Goal: Find specific page/section: Find specific page/section

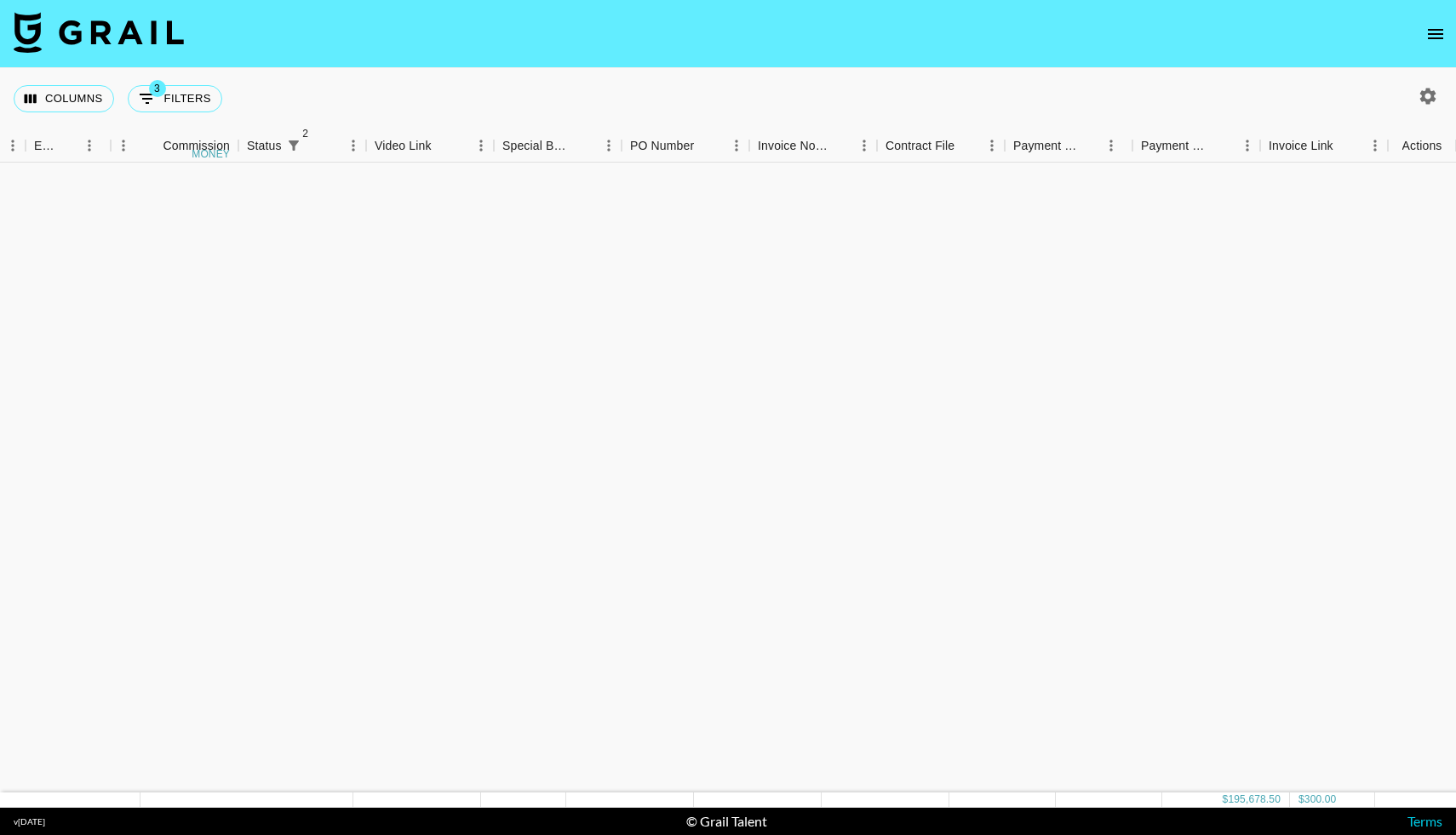
scroll to position [1144, 1350]
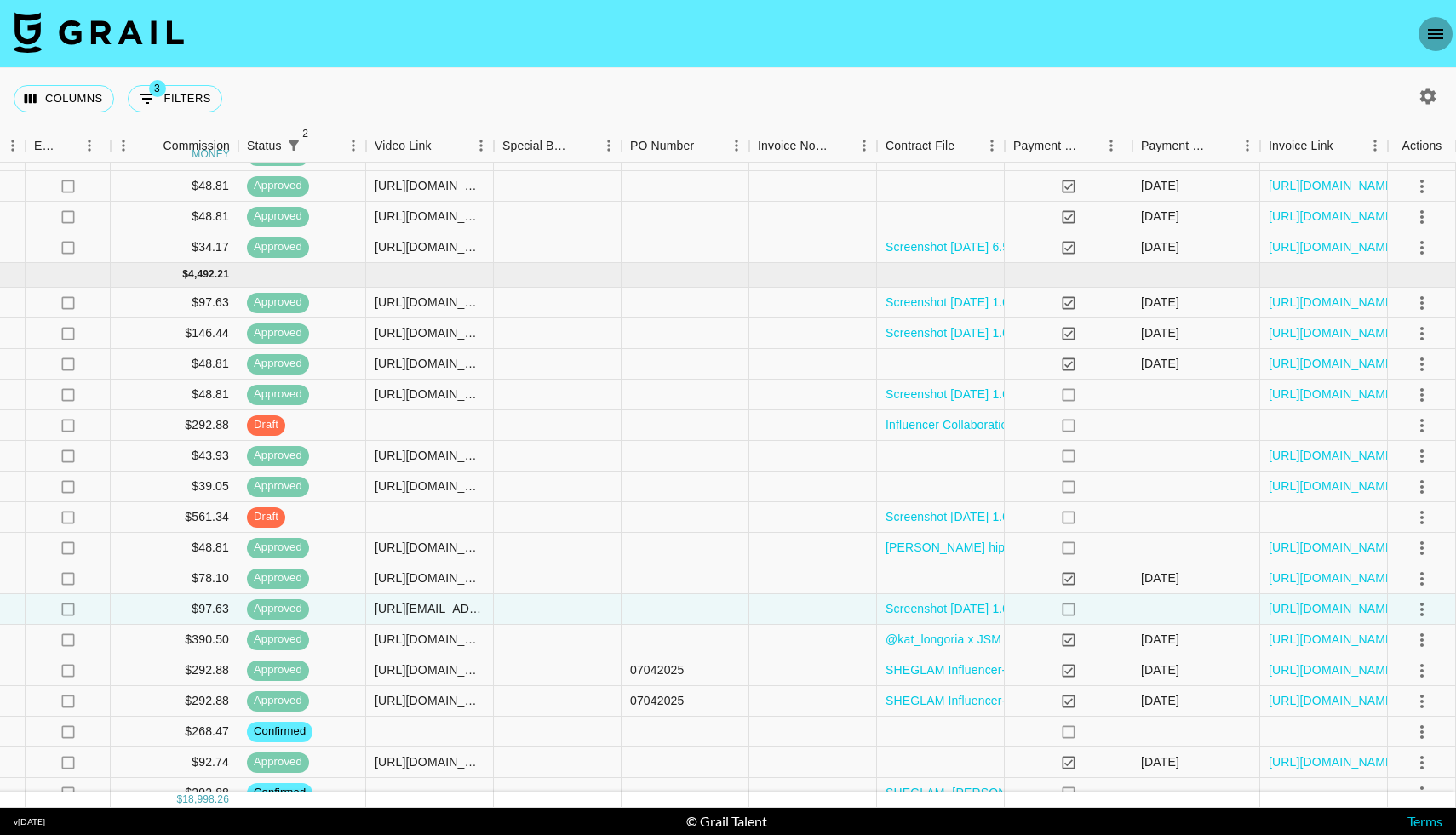
click at [1430, 37] on icon "open drawer" at bounding box center [1436, 34] width 15 height 11
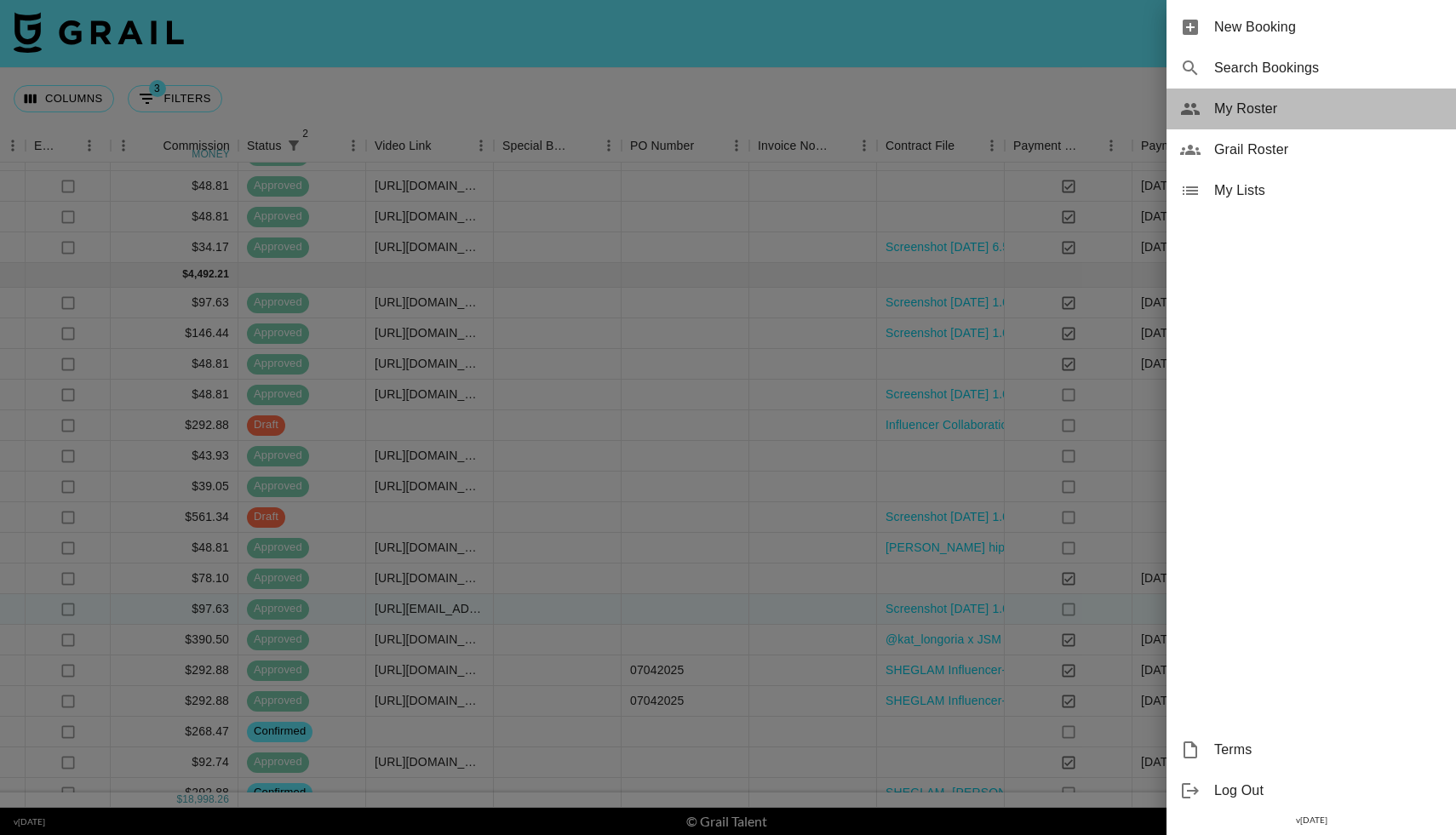
click at [1280, 115] on span "My Roster" at bounding box center [1328, 108] width 228 height 20
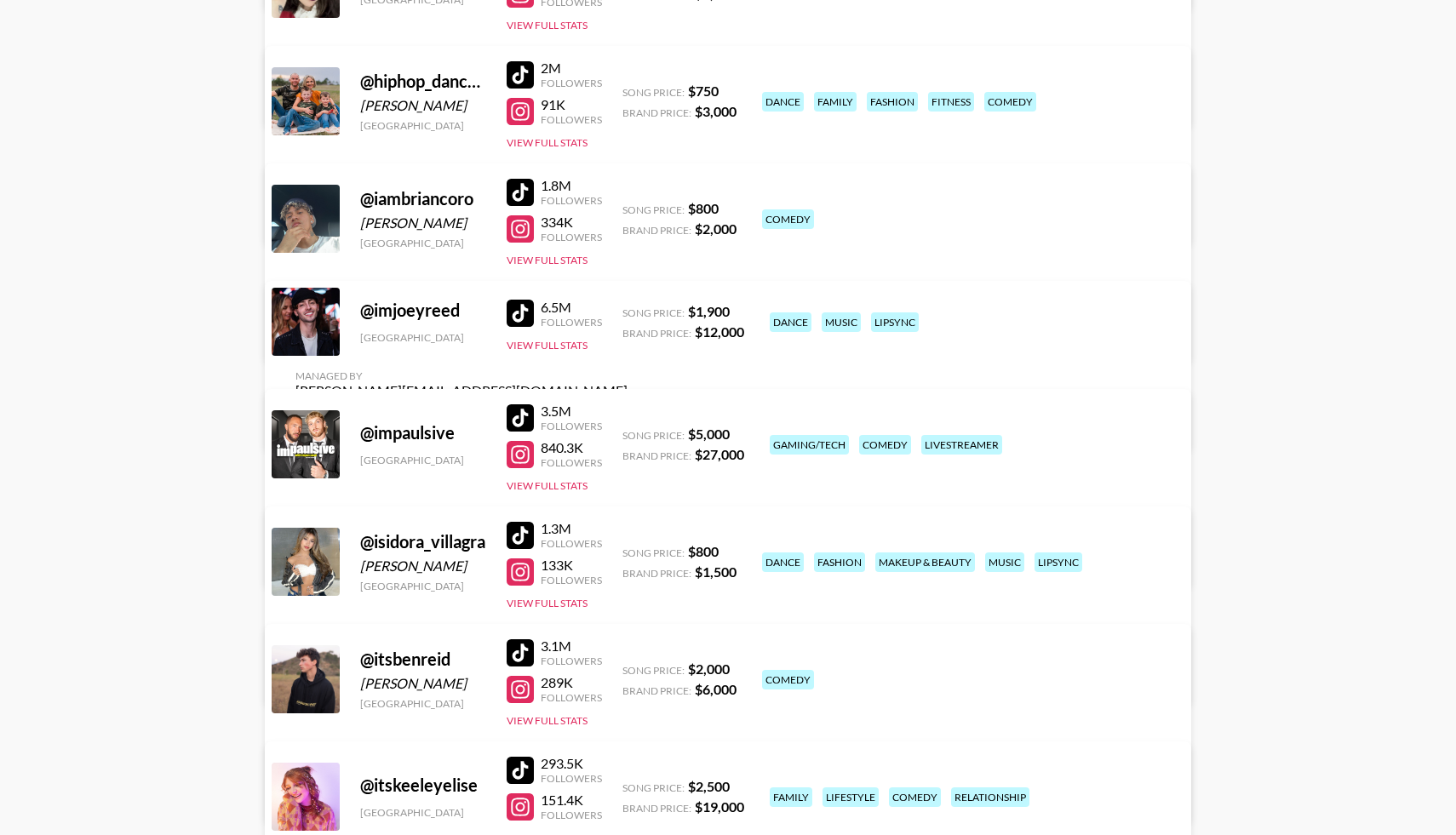
scroll to position [4844, 0]
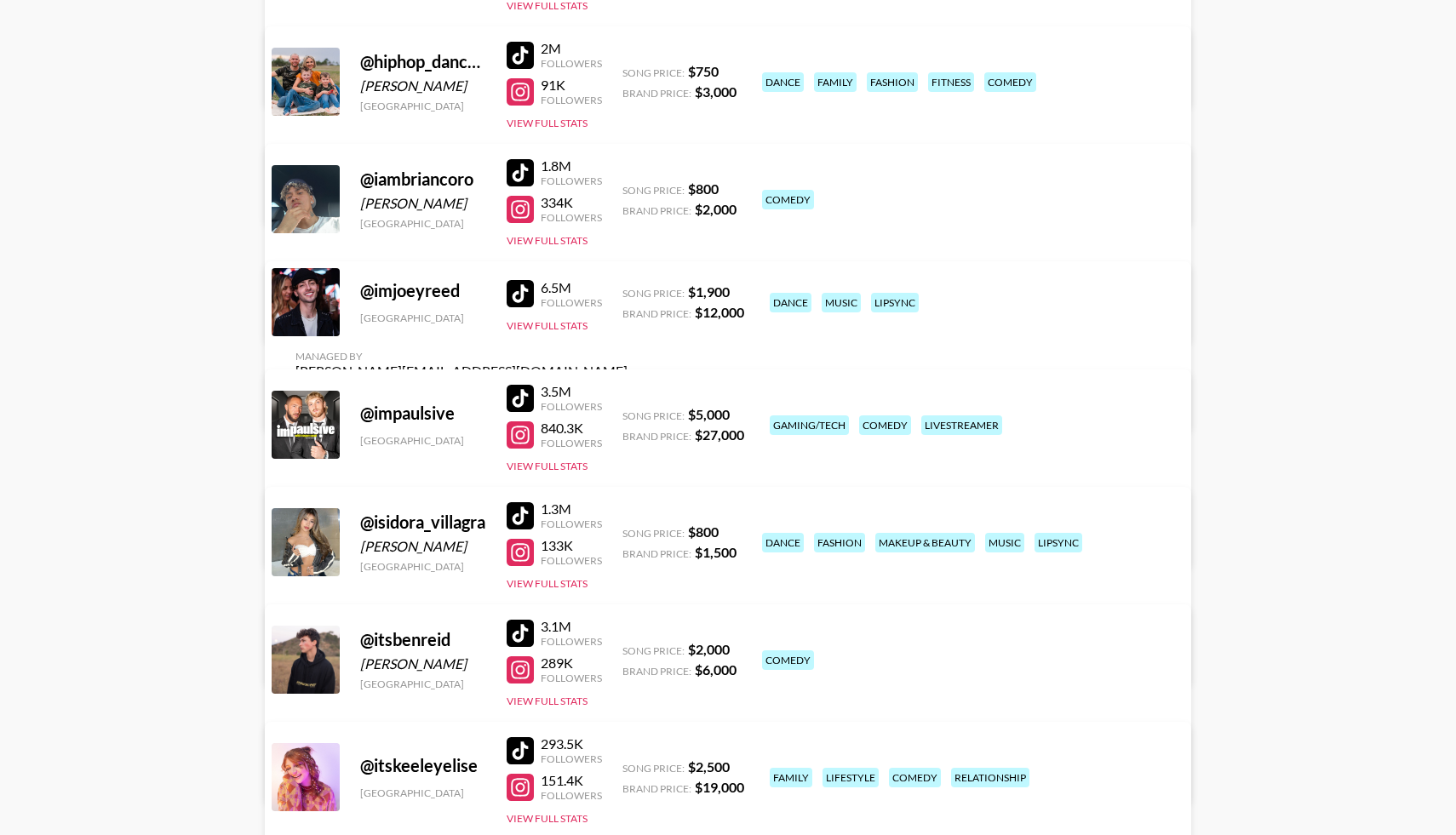
click at [521, 550] on div at bounding box center [520, 552] width 27 height 27
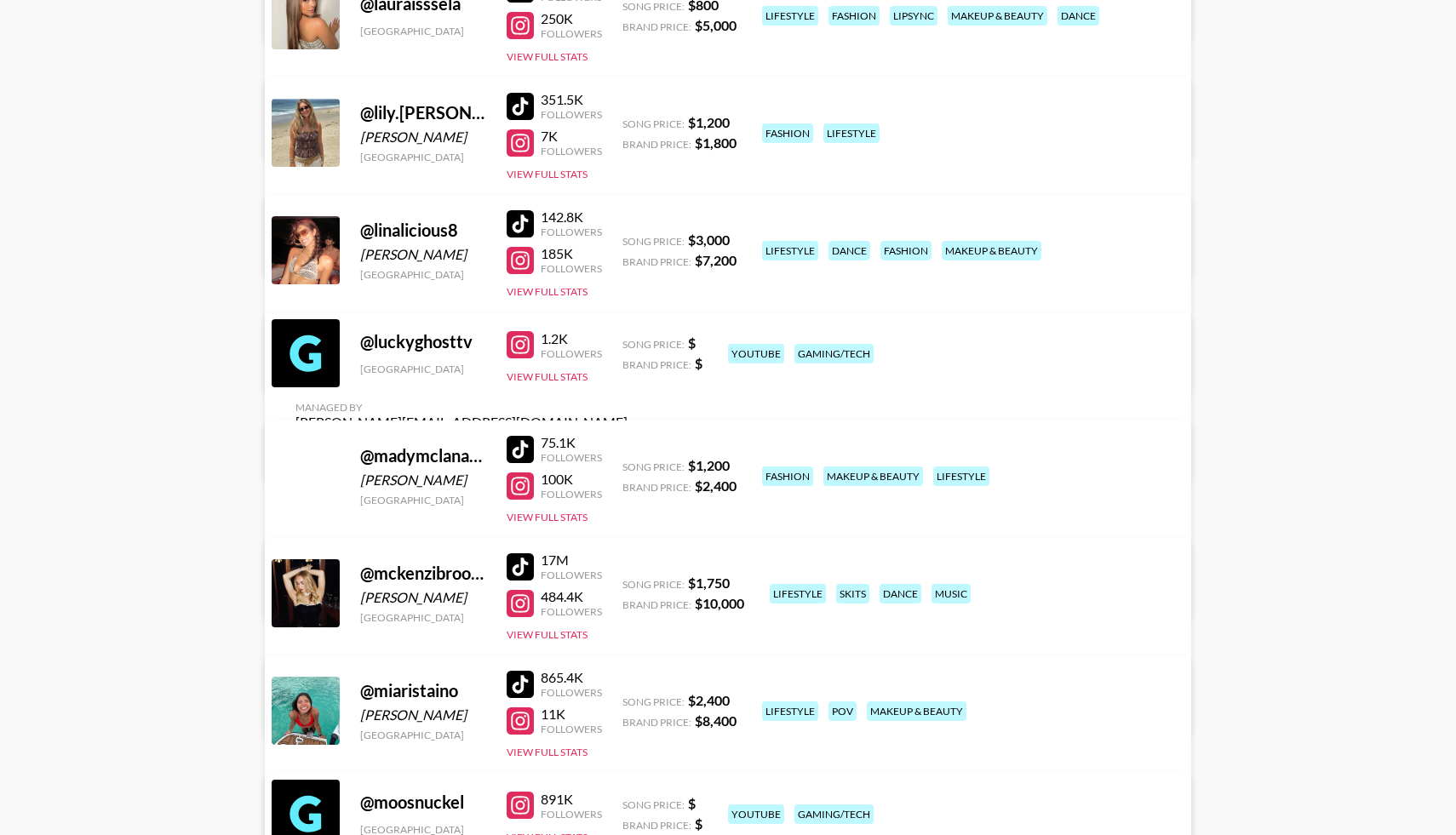
scroll to position [7256, 0]
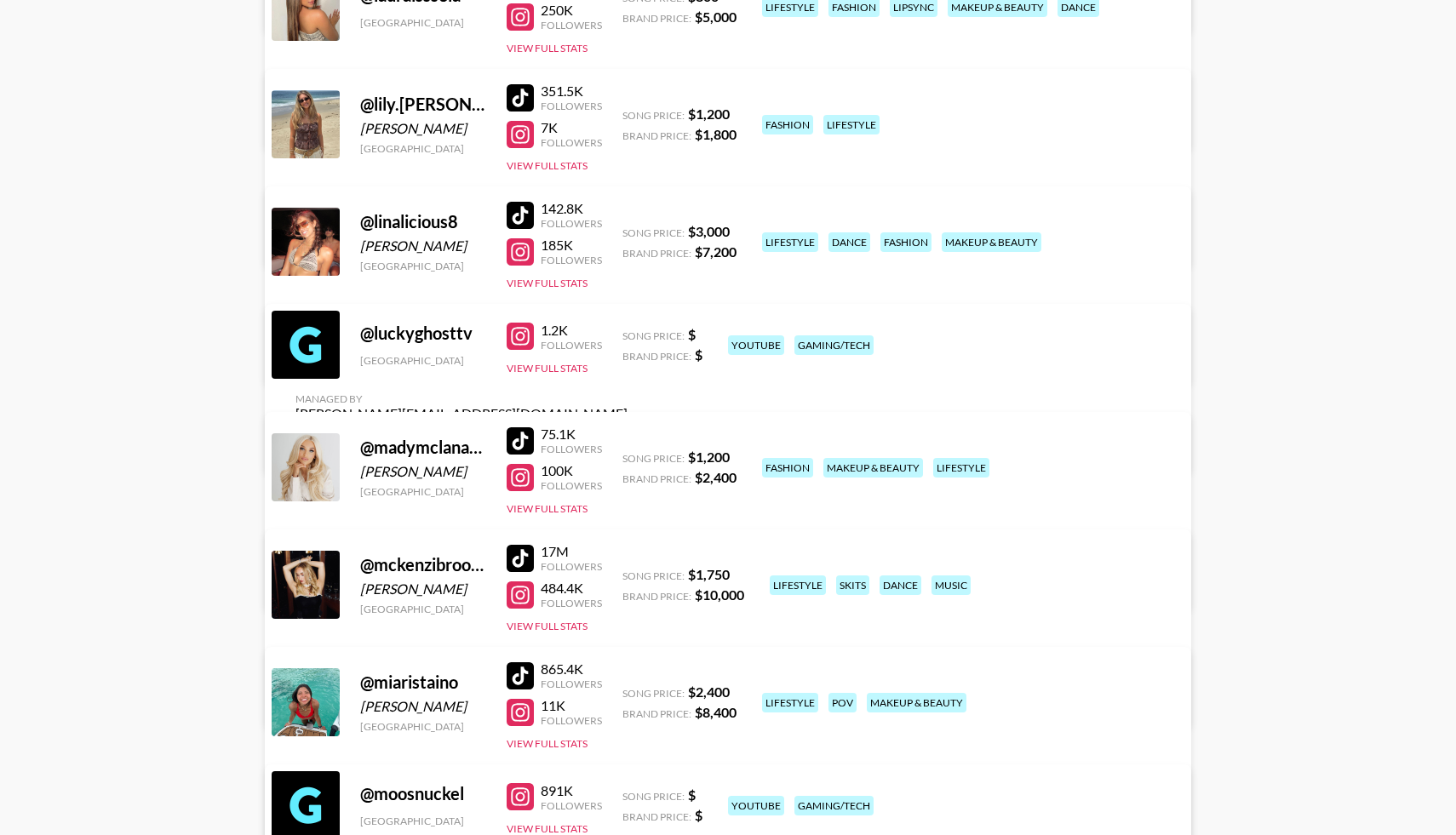
click at [520, 596] on div at bounding box center [520, 594] width 27 height 27
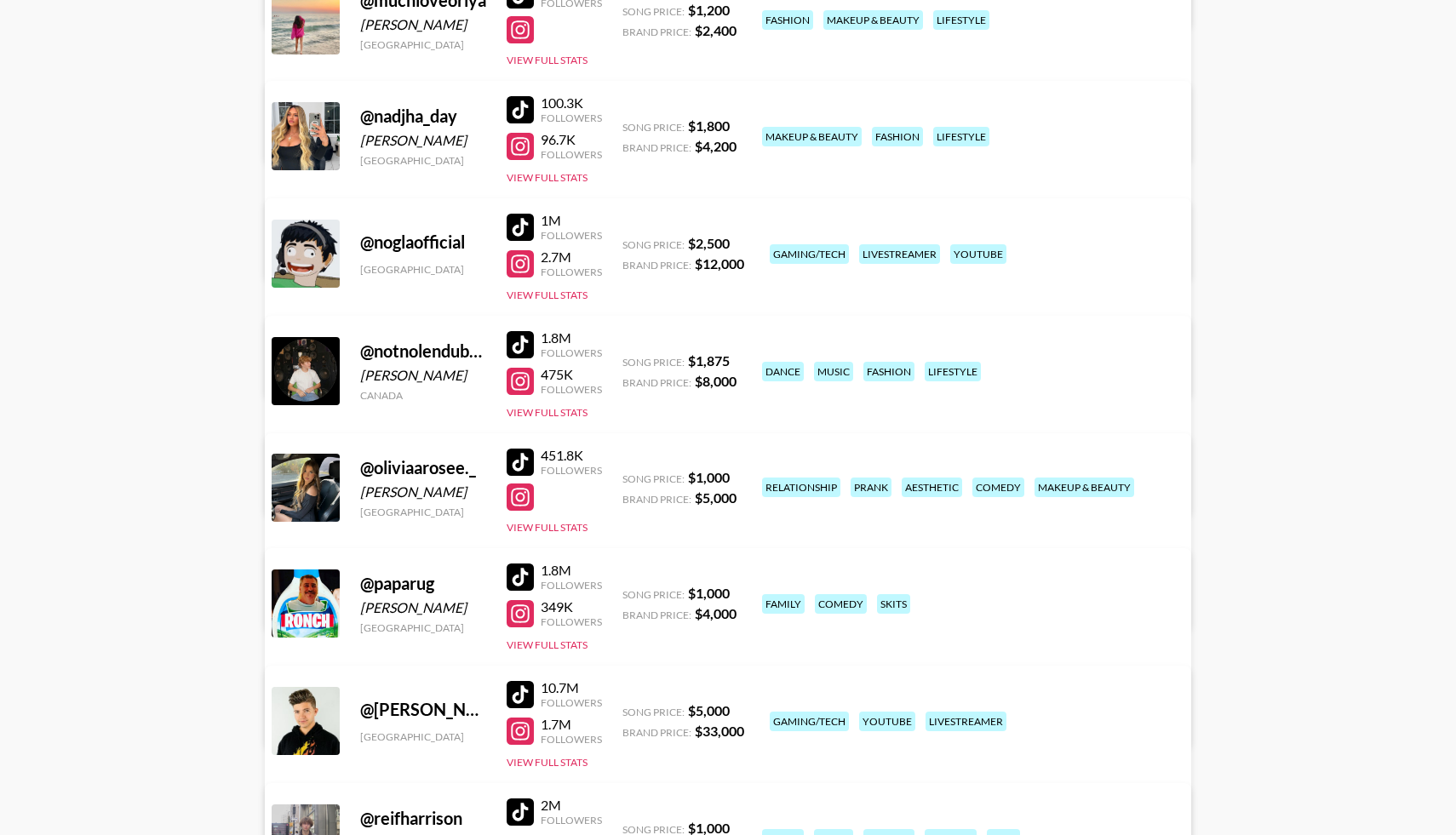
scroll to position [8164, 0]
click at [521, 378] on div at bounding box center [520, 381] width 27 height 27
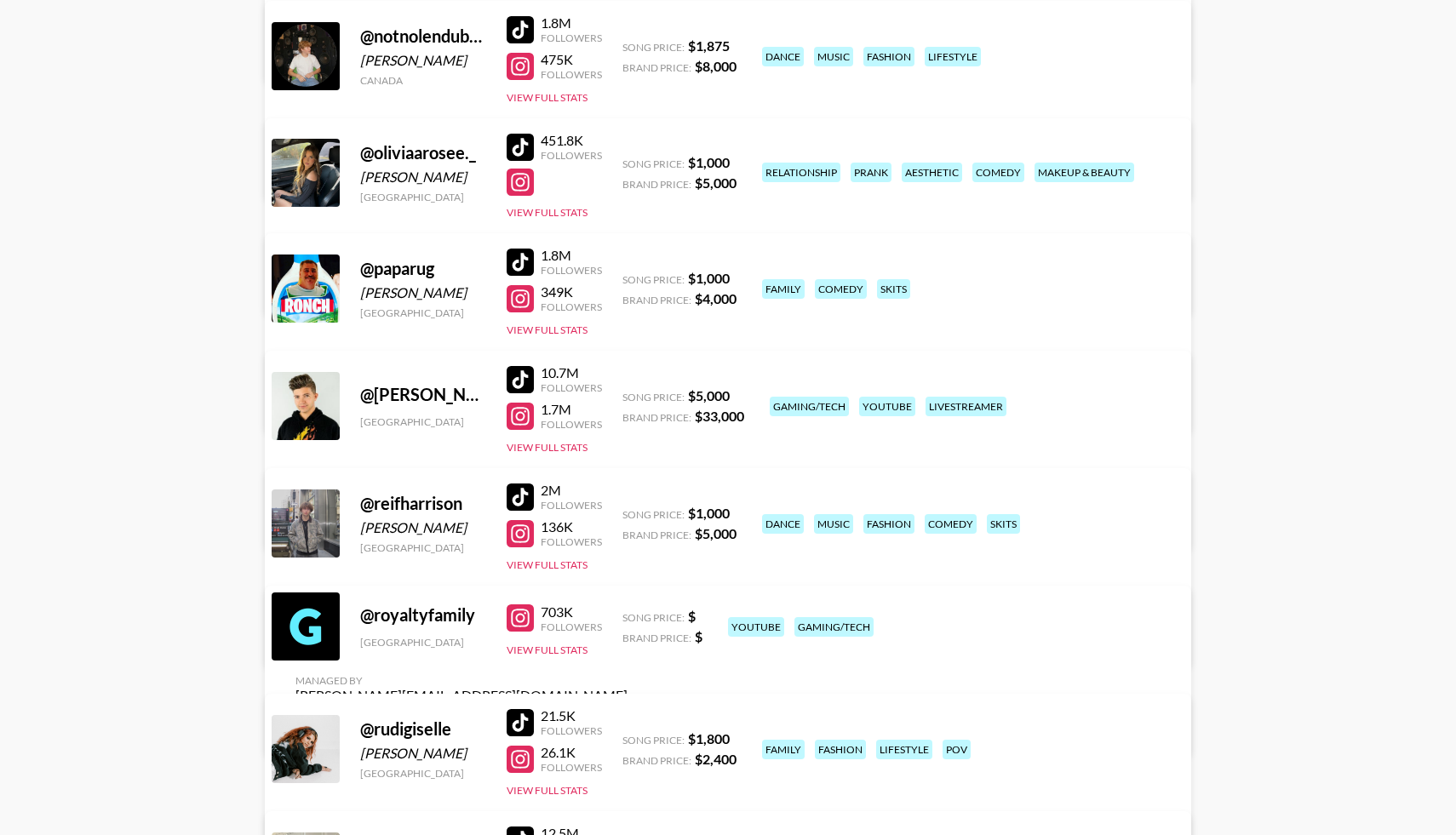
scroll to position [8501, 0]
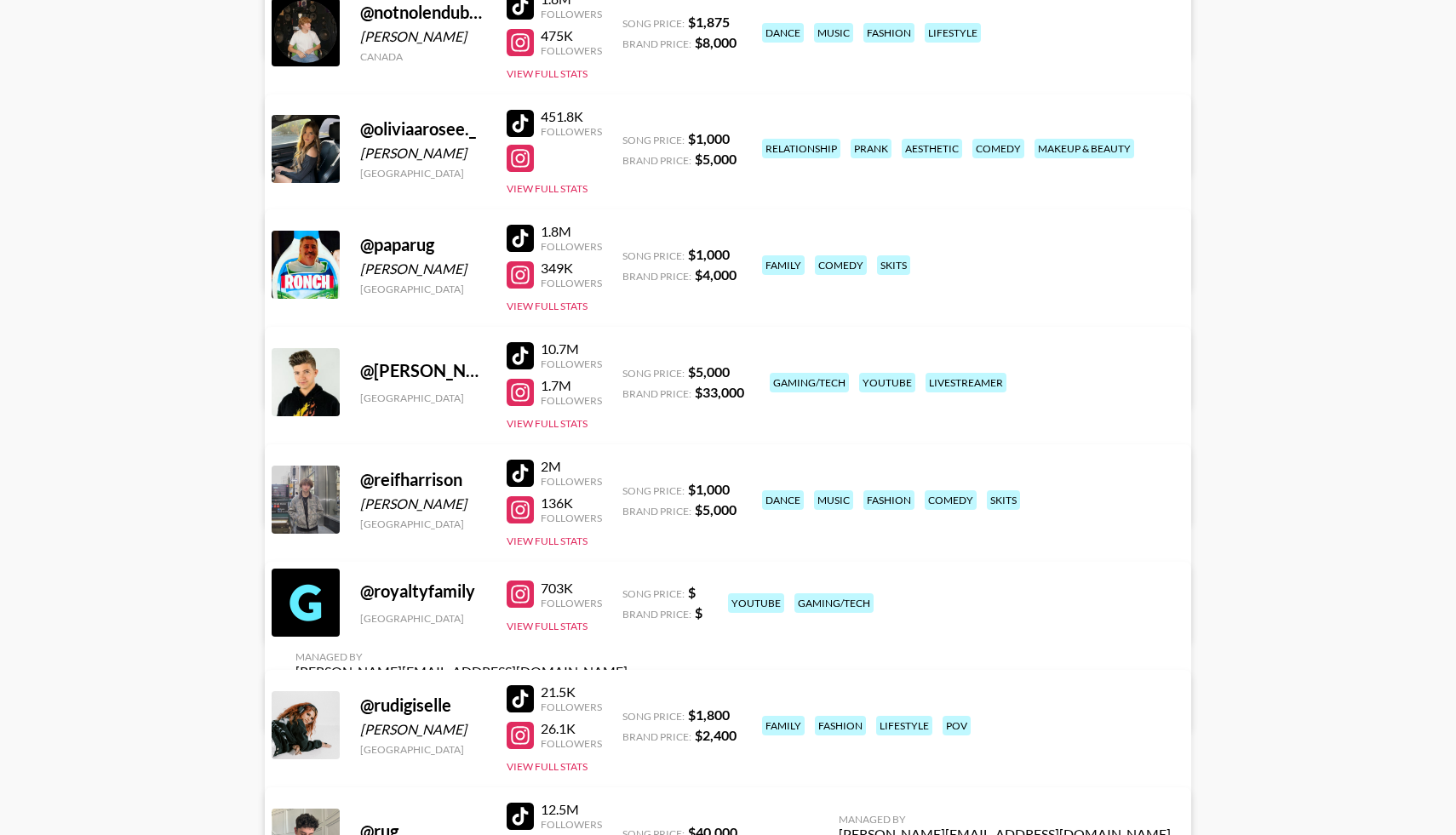
click at [523, 513] on div at bounding box center [520, 510] width 27 height 27
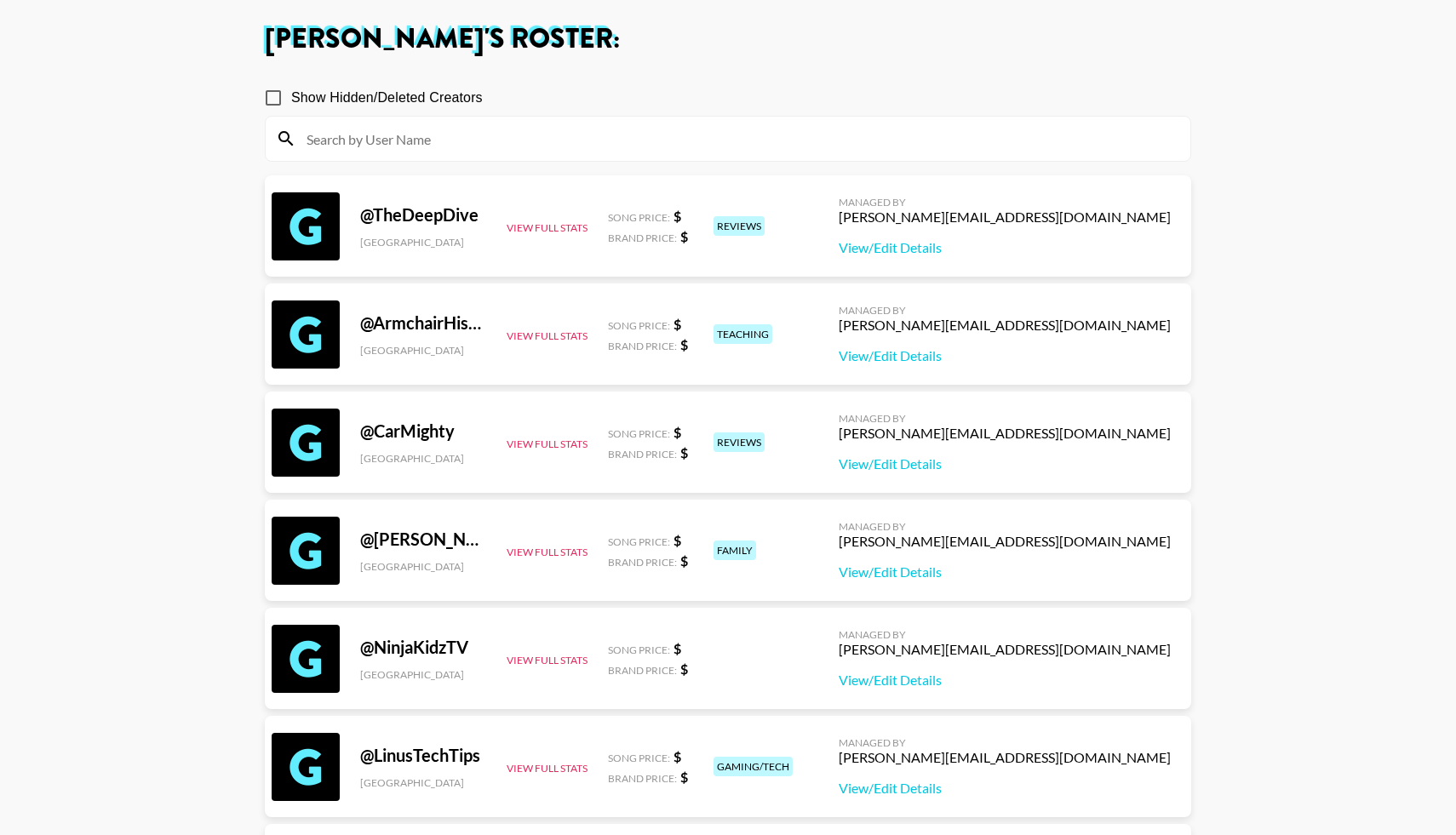
scroll to position [0, 0]
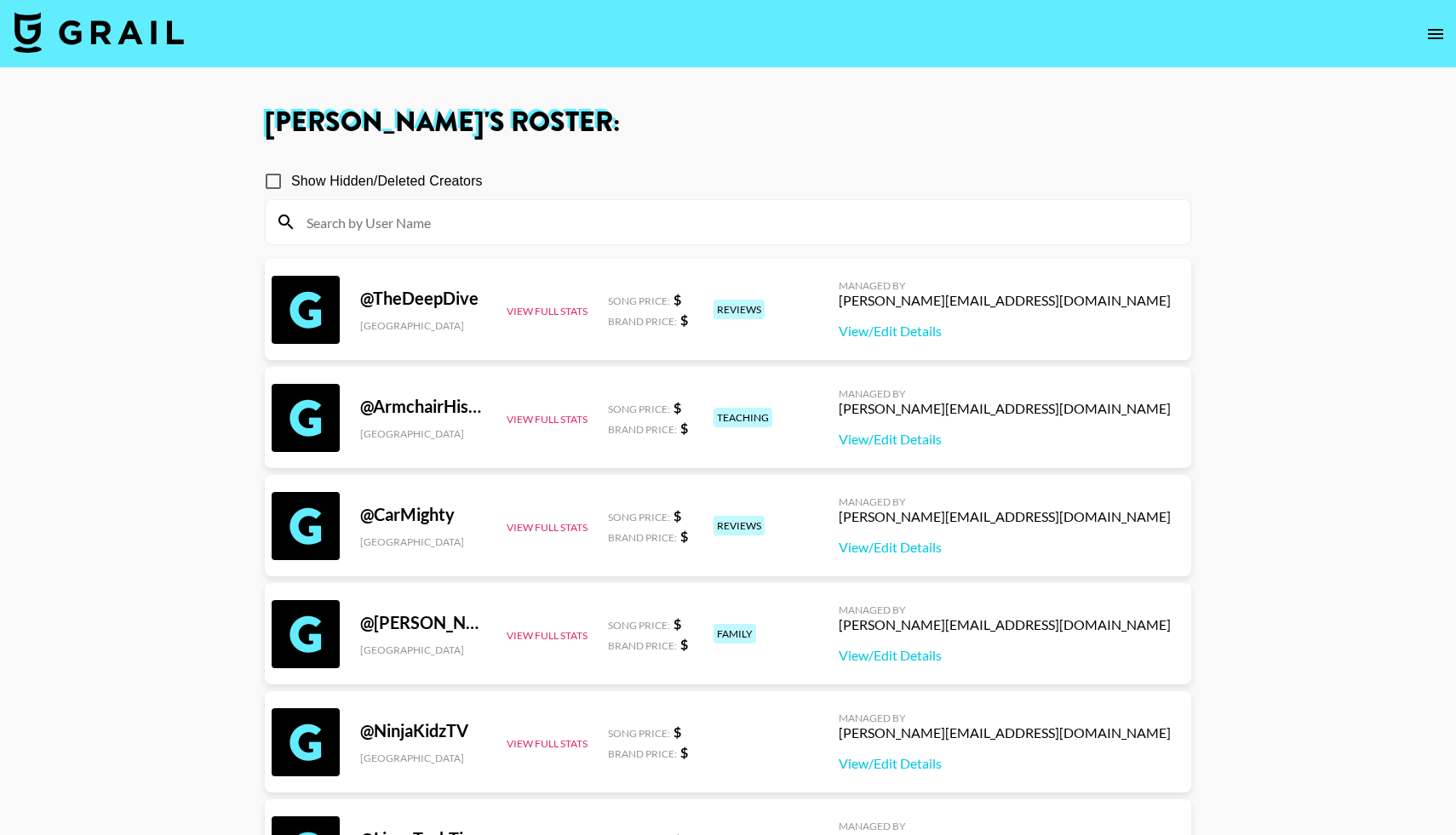
click at [94, 44] on img at bounding box center [99, 32] width 171 height 41
